Goal: Task Accomplishment & Management: Manage account settings

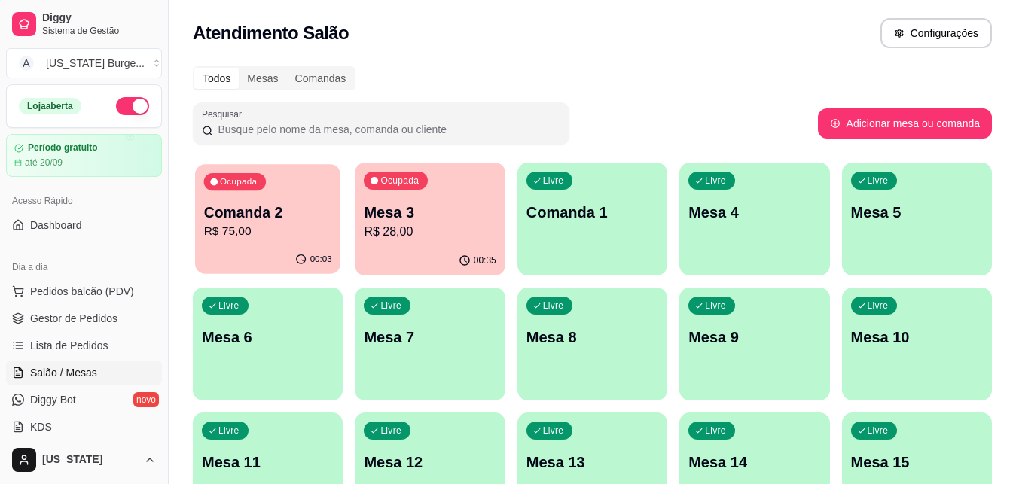
click at [229, 207] on p "Comanda 2" at bounding box center [268, 213] width 128 height 20
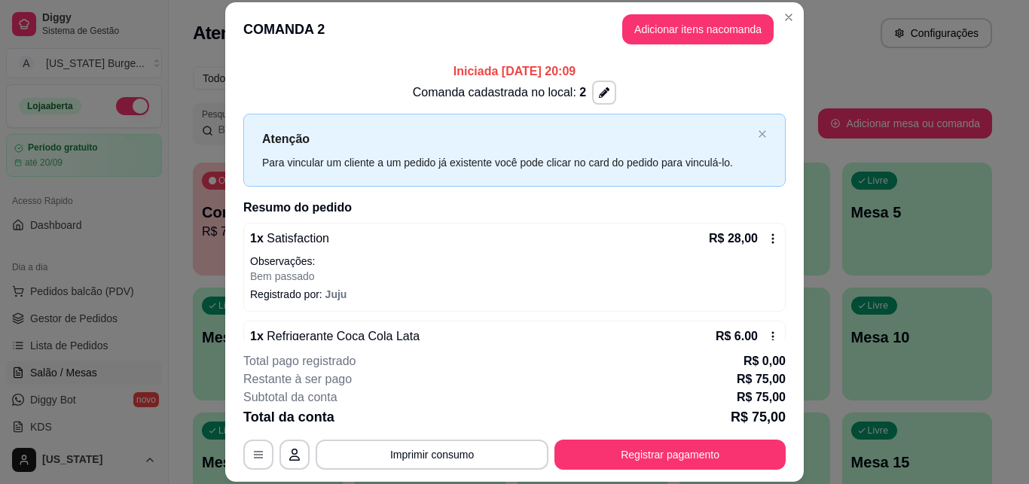
click at [767, 237] on icon at bounding box center [773, 239] width 12 height 12
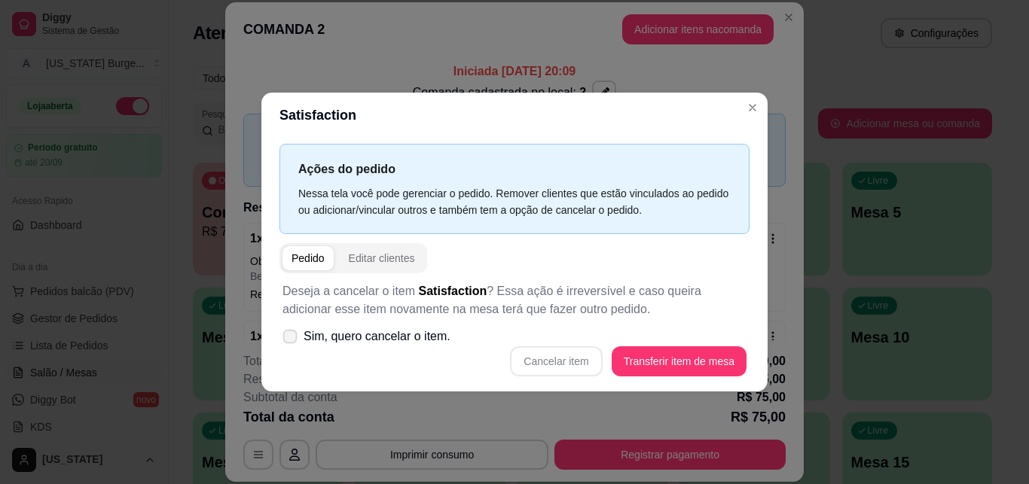
click at [286, 337] on icon at bounding box center [289, 336] width 11 height 8
click at [286, 339] on input "Sim, quero cancelar o item." at bounding box center [287, 344] width 10 height 10
checkbox input "true"
click at [557, 362] on button "Cancelar item" at bounding box center [556, 360] width 90 height 29
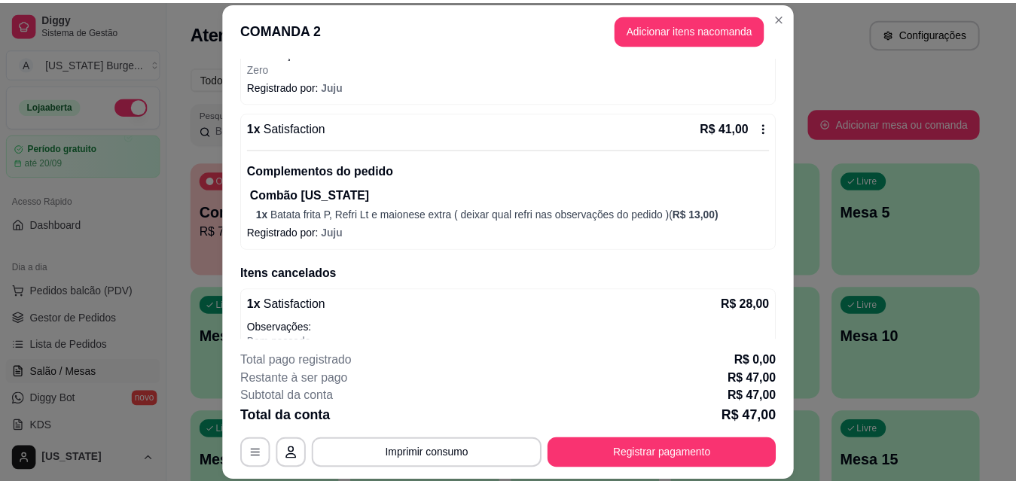
scroll to position [246, 0]
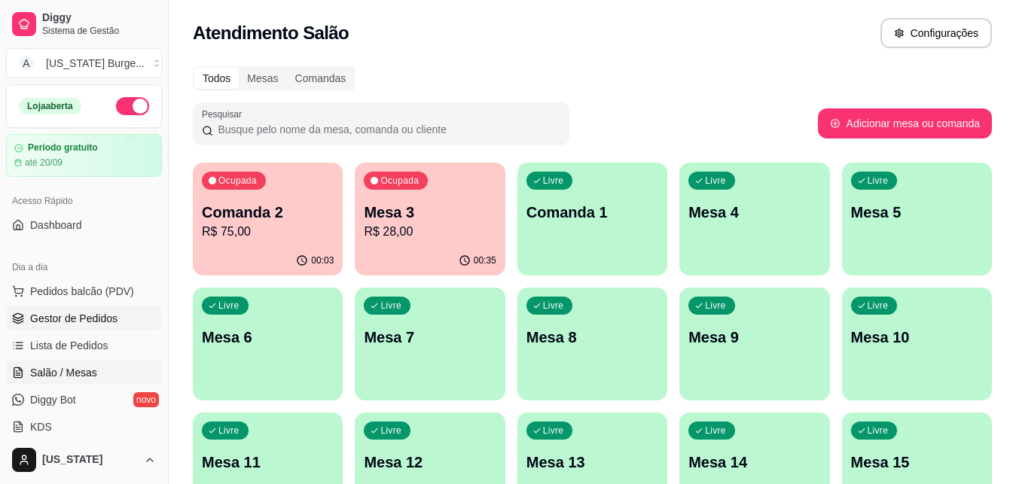
click at [70, 316] on span "Gestor de Pedidos" at bounding box center [73, 318] width 87 height 15
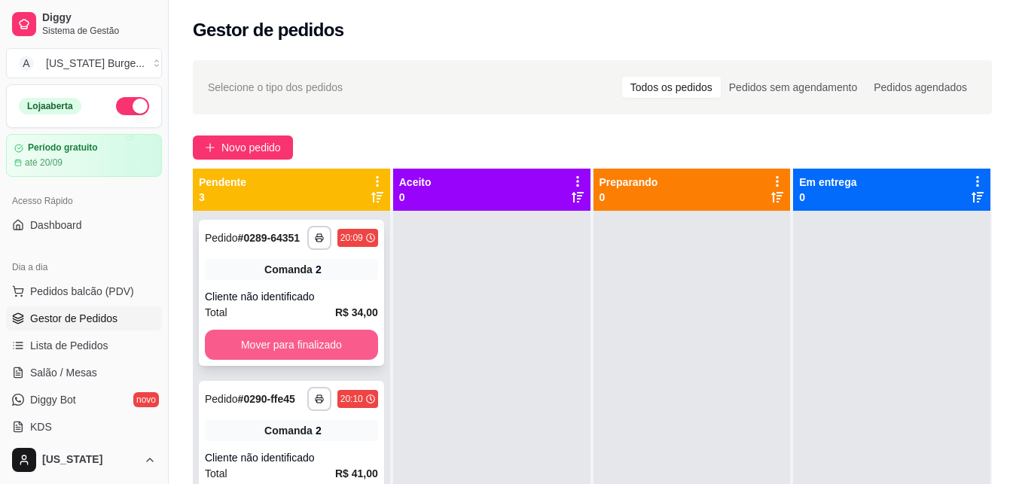
click at [280, 356] on button "Mover para finalizado" at bounding box center [291, 345] width 173 height 30
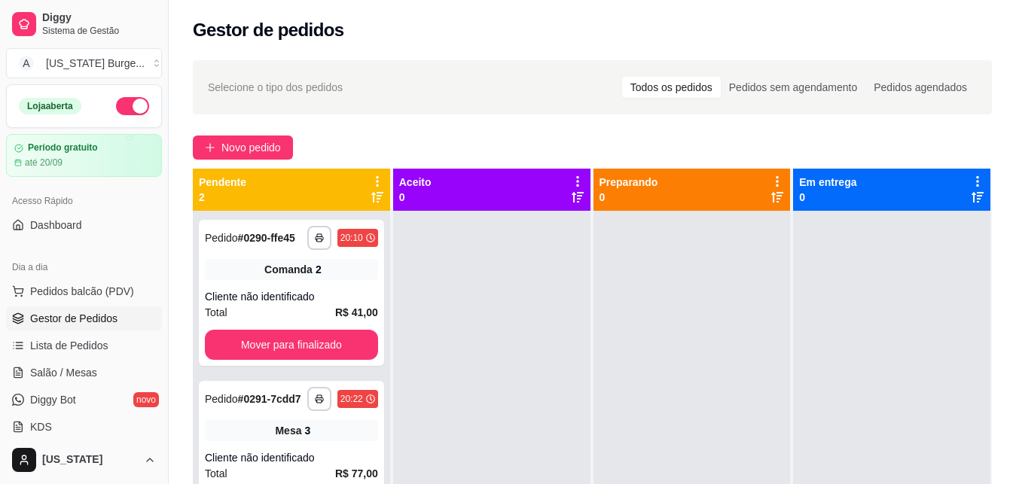
click at [279, 356] on button "Mover para finalizado" at bounding box center [291, 345] width 173 height 30
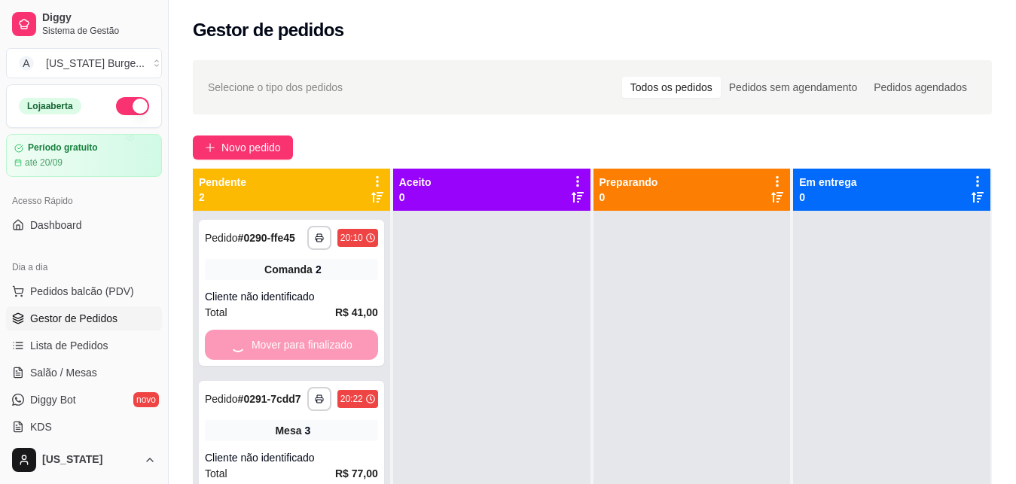
click at [279, 356] on div "Mover para finalizado" at bounding box center [291, 345] width 173 height 30
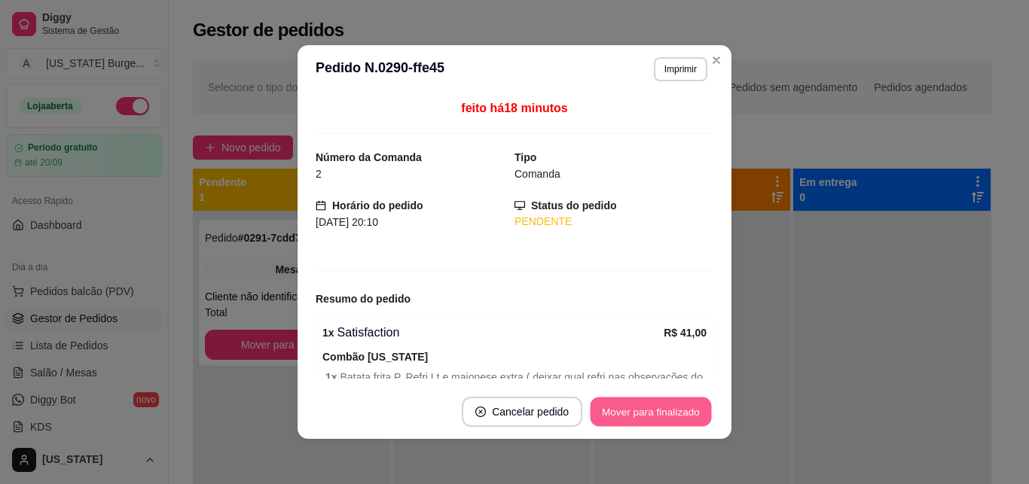
click at [626, 404] on button "Mover para finalizado" at bounding box center [651, 412] width 121 height 29
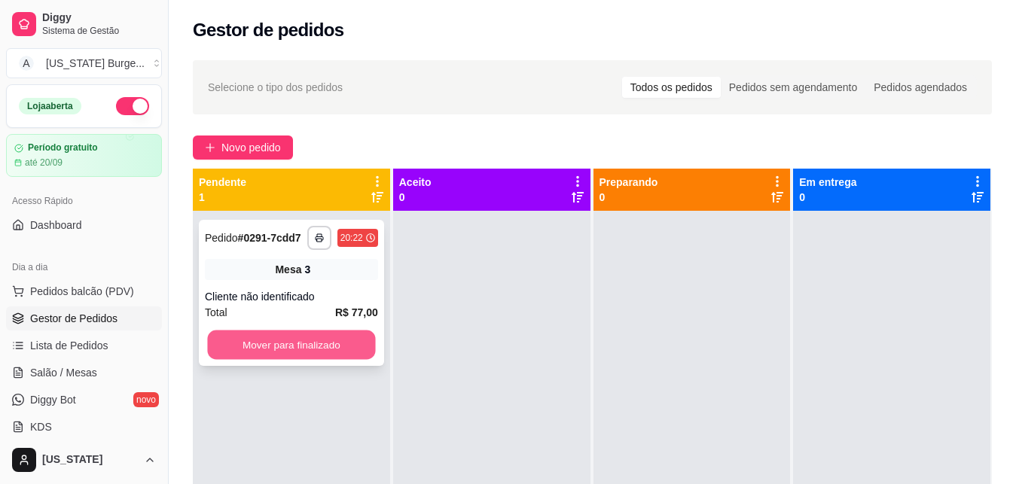
click at [315, 339] on button "Mover para finalizado" at bounding box center [291, 345] width 168 height 29
